Goal: Task Accomplishment & Management: Manage account settings

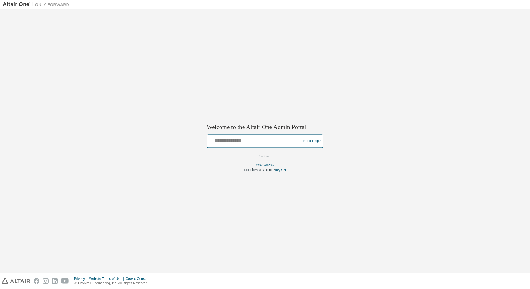
click at [238, 138] on input "text" at bounding box center [254, 140] width 91 height 8
type input "**********"
click at [267, 159] on button "Continue" at bounding box center [265, 156] width 24 height 8
click at [252, 139] on input "**********" at bounding box center [254, 140] width 91 height 8
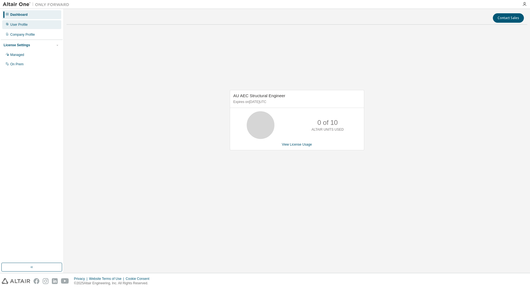
click at [8, 24] on icon at bounding box center [7, 23] width 3 height 3
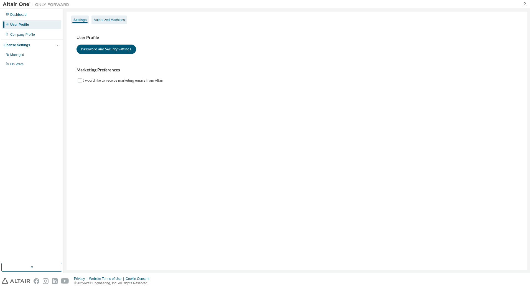
click at [104, 19] on div "Authorized Machines" at bounding box center [109, 20] width 31 height 4
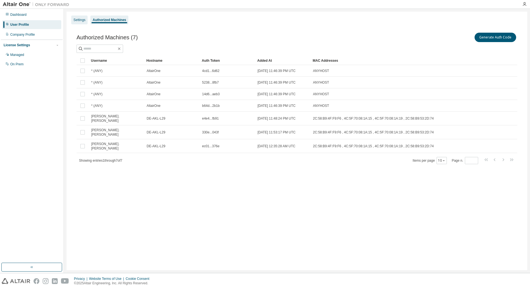
click at [75, 22] on div "Settings" at bounding box center [79, 20] width 12 height 4
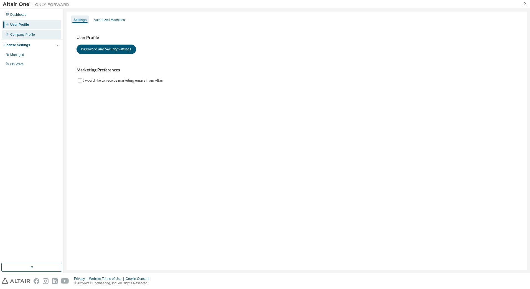
click at [30, 38] on div "Company Profile" at bounding box center [31, 34] width 59 height 9
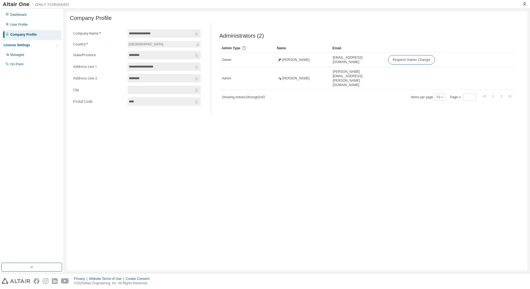
click at [54, 43] on div "License Settings" at bounding box center [32, 45] width 56 height 5
click at [49, 45] on div "License Settings" at bounding box center [32, 45] width 56 height 5
click at [24, 55] on div "Managed" at bounding box center [31, 54] width 59 height 9
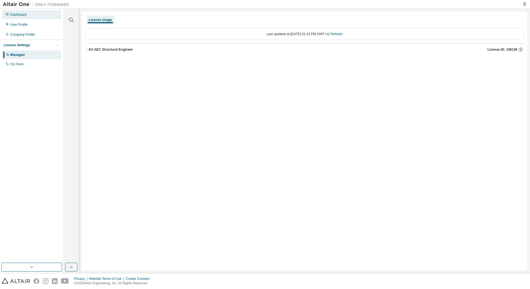
click at [17, 16] on div "Dashboard" at bounding box center [18, 14] width 16 height 4
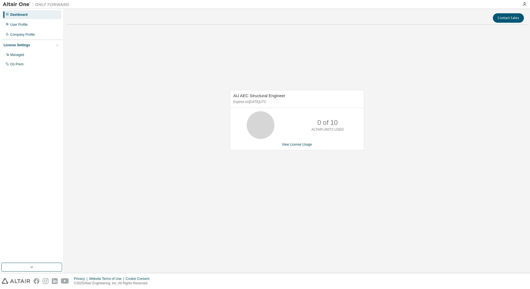
click at [308, 121] on div "0 of 10 ALTAIR UNITS USED" at bounding box center [327, 125] width 44 height 28
click at [291, 144] on link "View License Usage" at bounding box center [297, 145] width 30 height 4
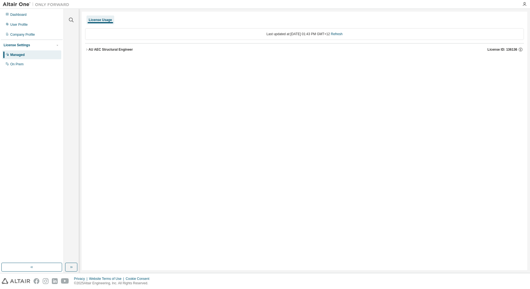
click at [88, 49] on div "AU AEC Structural Engineer" at bounding box center [110, 49] width 44 height 4
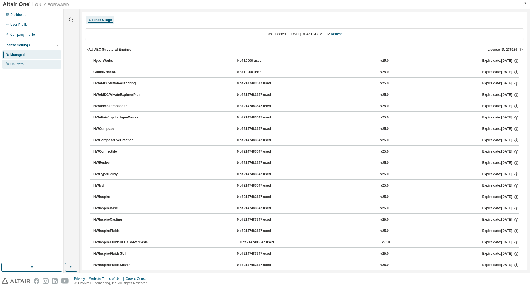
click at [16, 63] on div "On Prem" at bounding box center [16, 64] width 13 height 4
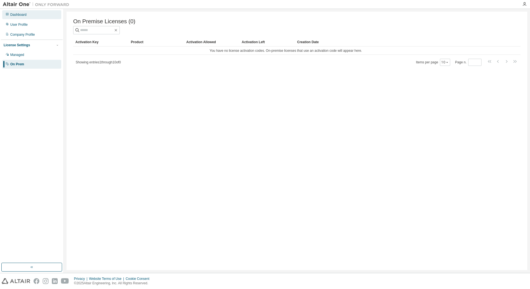
click at [19, 15] on div "Dashboard" at bounding box center [18, 14] width 16 height 4
